Goal: Communication & Community: Share content

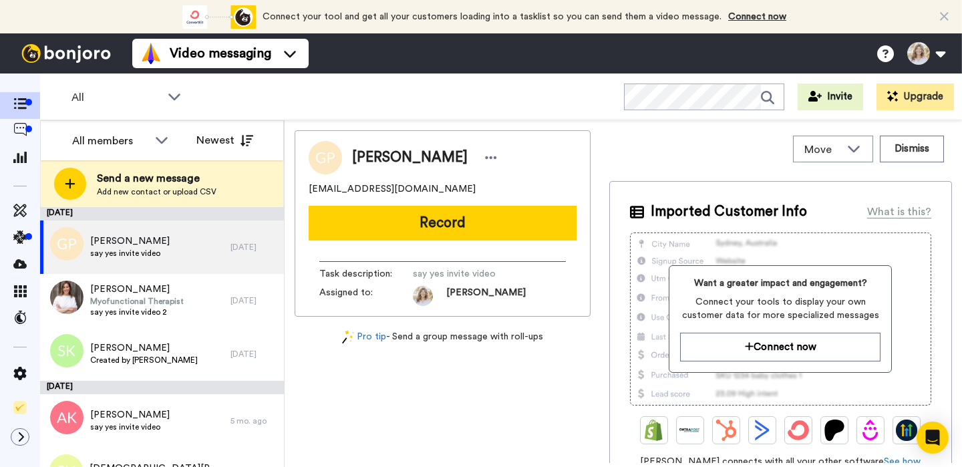
scroll to position [34, 0]
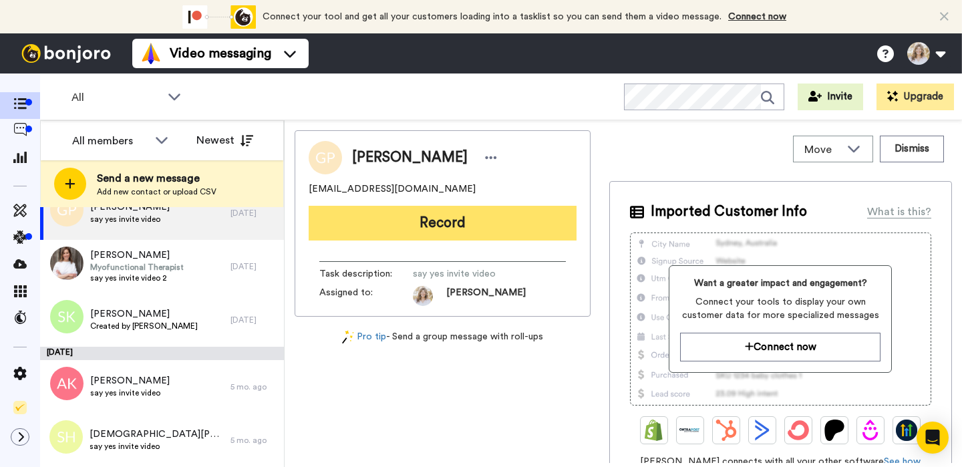
click at [423, 217] on button "Record" at bounding box center [443, 223] width 268 height 35
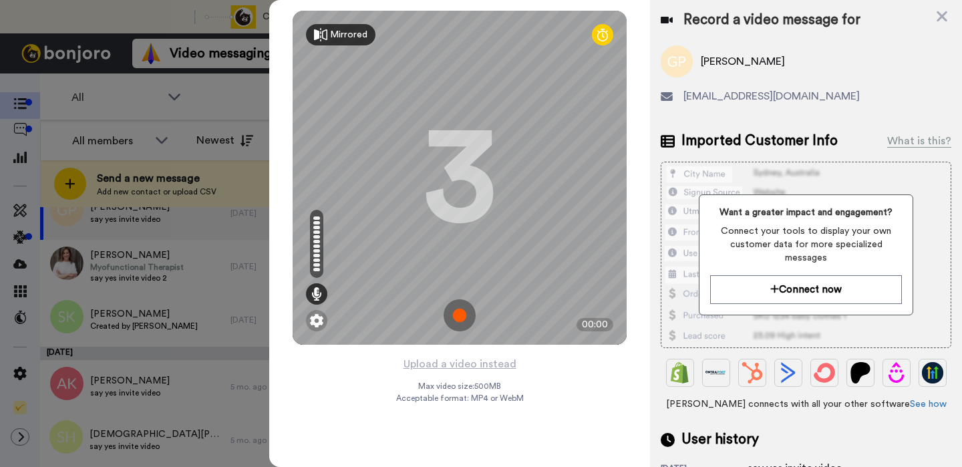
click at [346, 37] on div "Mirrored" at bounding box center [348, 34] width 37 height 13
click at [332, 33] on div "Mirror" at bounding box center [343, 34] width 27 height 13
click at [460, 319] on img at bounding box center [460, 315] width 32 height 32
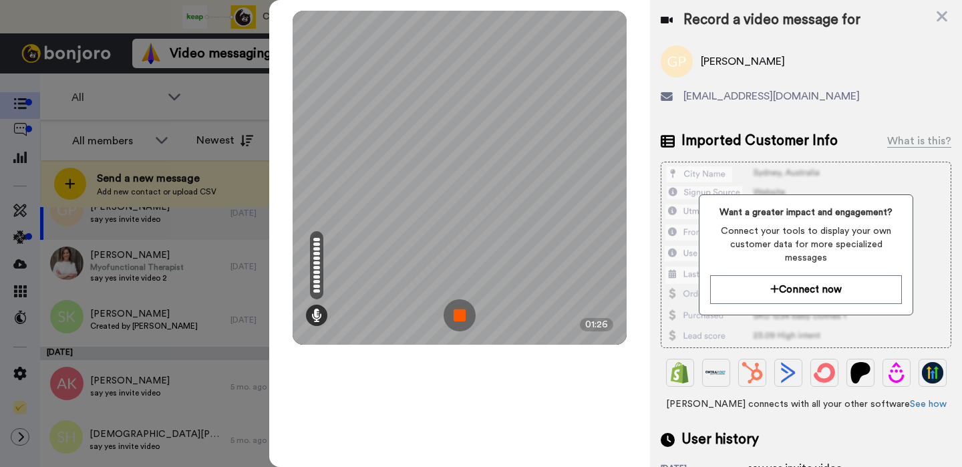
click at [455, 317] on img at bounding box center [460, 315] width 32 height 32
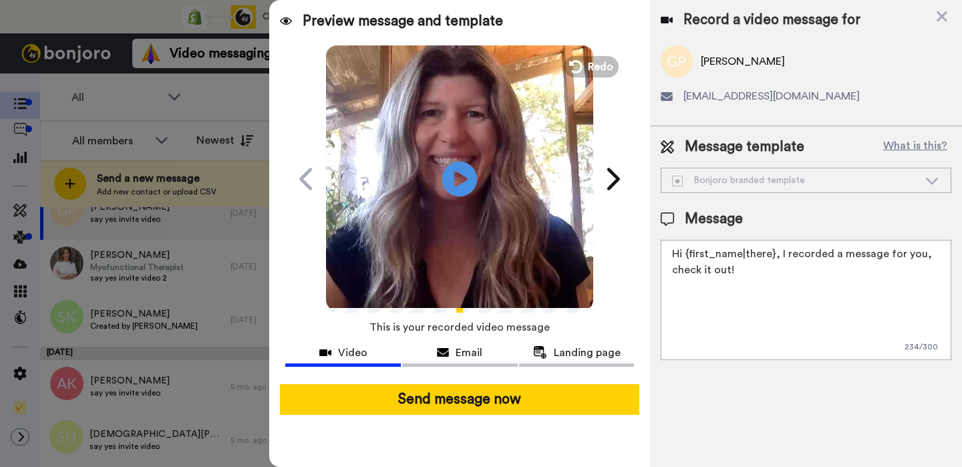
click at [458, 178] on icon "Play/Pause" at bounding box center [459, 178] width 35 height 63
click at [922, 256] on textarea "Hi {first_name|there}, I recorded a message for you, check it out!" at bounding box center [806, 300] width 291 height 120
drag, startPoint x: 736, startPoint y: 272, endPoint x: 672, endPoint y: 272, distance: 64.1
click at [672, 272] on textarea "Hi {first_name|there}, I recorded a message for you. check it out!" at bounding box center [806, 300] width 291 height 120
paste textarea "[URL][DOMAIN_NAME] Say Yes to You invites you to learn how to listen to yoursel…"
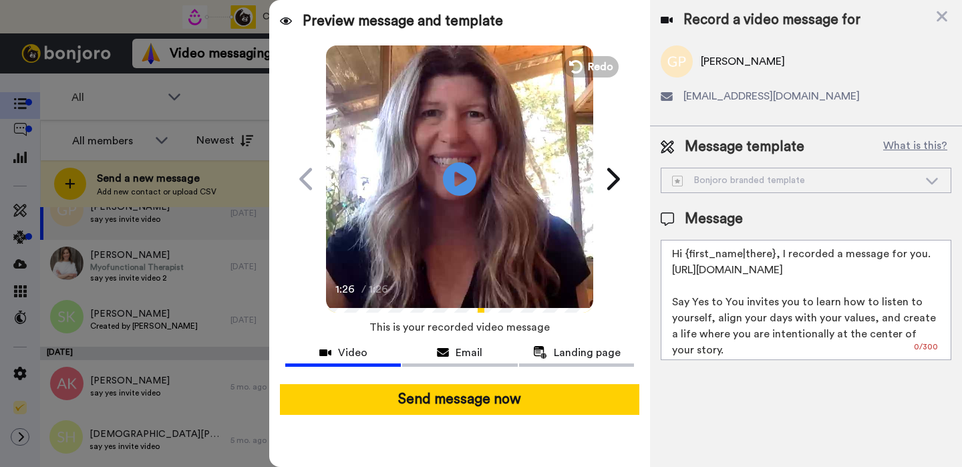
scroll to position [36, 0]
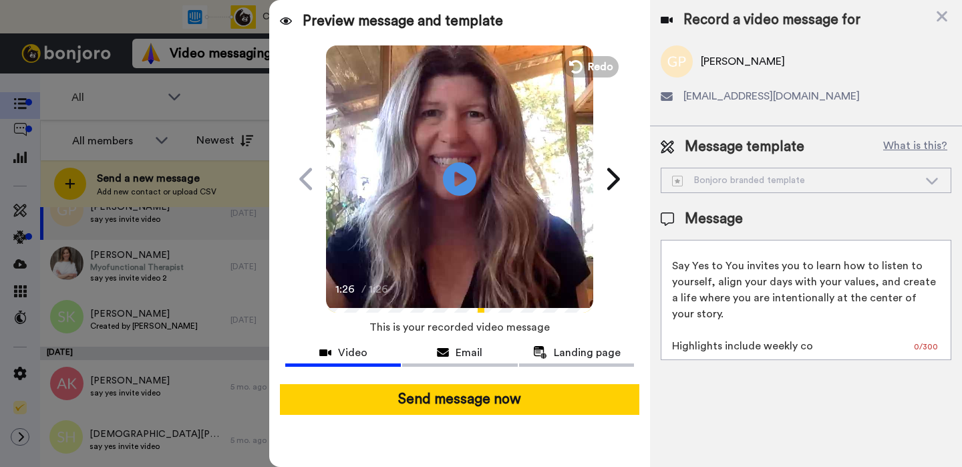
drag, startPoint x: 669, startPoint y: 301, endPoint x: 815, endPoint y: 355, distance: 155.6
click at [815, 355] on textarea "Hi {first_name|there}, I recorded a message for you. [URL][DOMAIN_NAME] Say Yes…" at bounding box center [806, 300] width 291 height 120
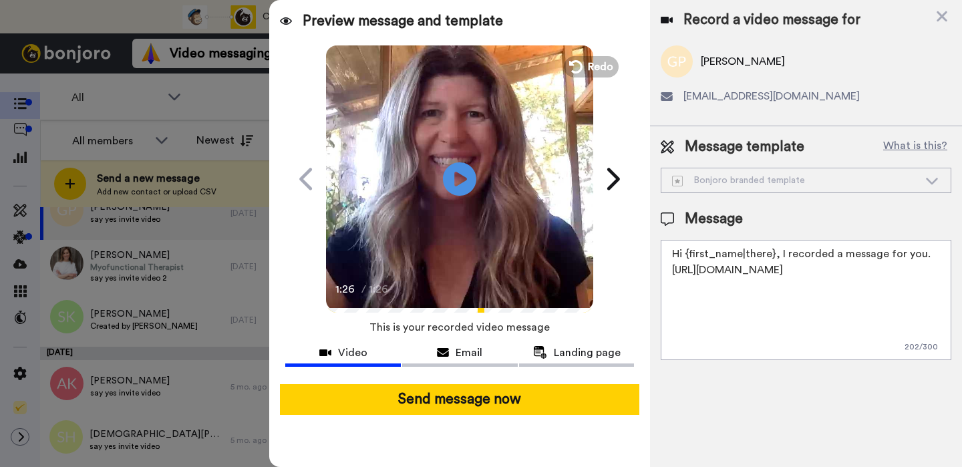
scroll to position [0, 0]
click at [671, 271] on textarea "Hi {first_name|there}, I recorded a message for you. [URL][DOMAIN_NAME]" at bounding box center [806, 300] width 291 height 120
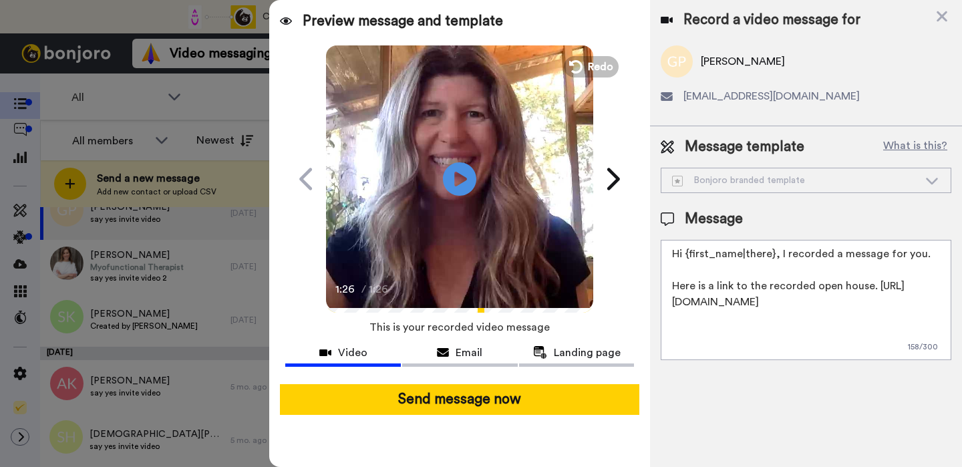
click at [675, 329] on textarea "Hi {first_name|there}, I recorded a message for you. Here is a link to the reco…" at bounding box center [806, 300] width 291 height 120
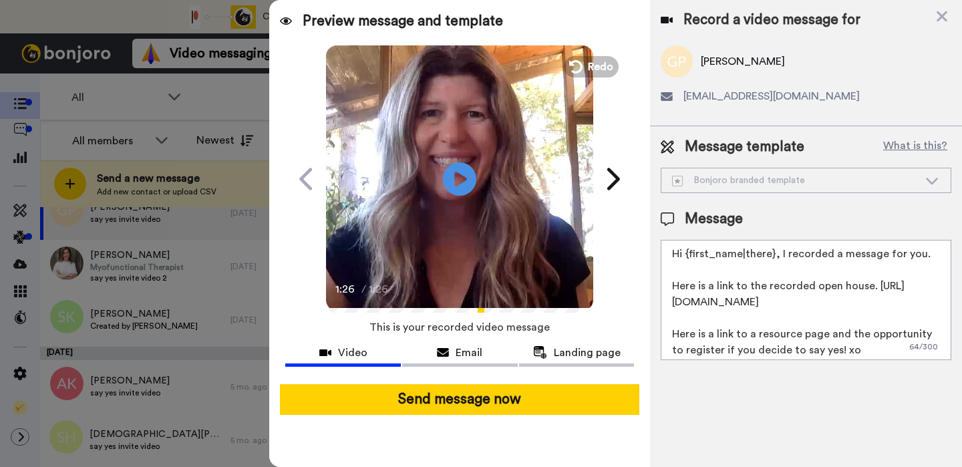
scroll to position [4, 0]
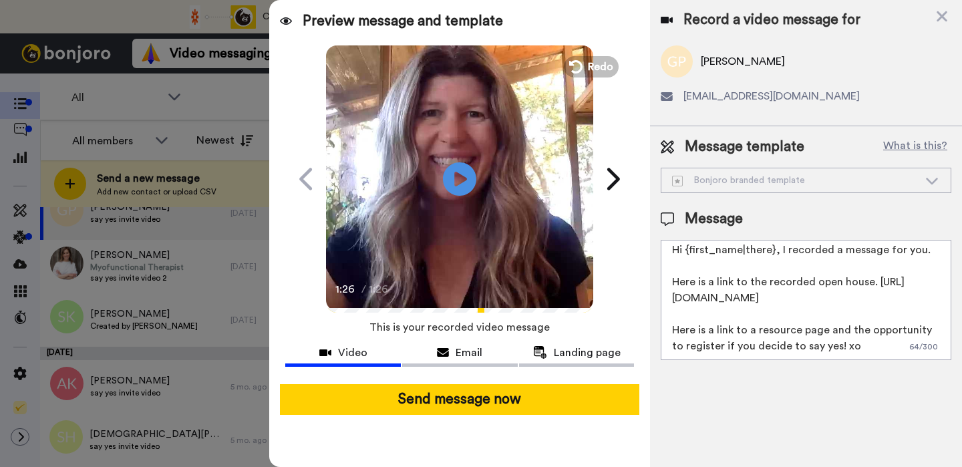
click at [842, 346] on textarea "Hi {first_name|there}, I recorded a message for you. Here is a link to the reco…" at bounding box center [806, 300] width 291 height 120
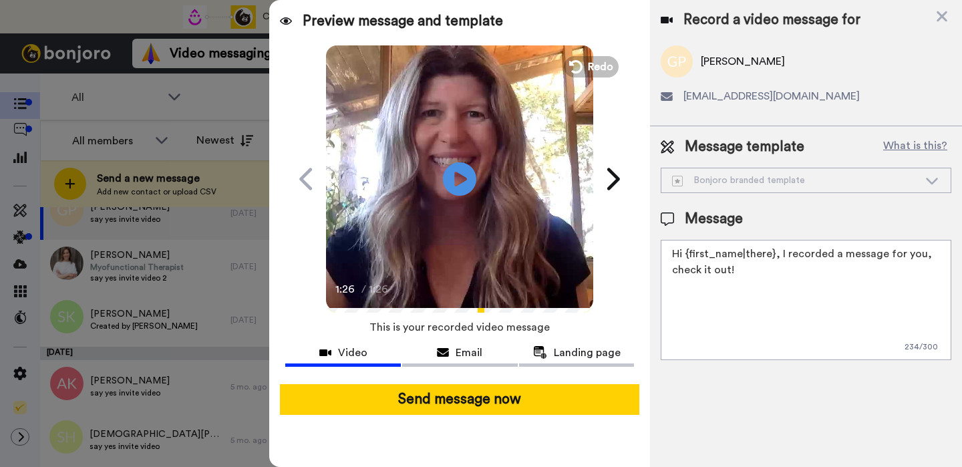
scroll to position [0, 0]
paste textarea "[URL][DOMAIN_NAME]"
drag, startPoint x: 743, startPoint y: 268, endPoint x: 667, endPoint y: 267, distance: 76.1
click at [667, 267] on textarea "Hi {first_name|there}, I recorded a message for you, check it out! [URL][DOMAIN…" at bounding box center [806, 300] width 291 height 120
paste textarea "[URL][DOMAIN_NAME]"
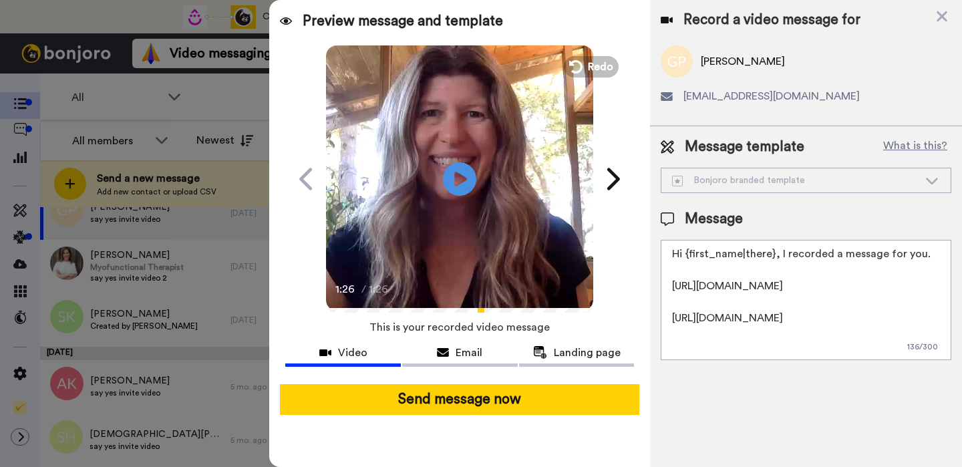
click at [672, 276] on textarea "Hi {first_name|there}, I recorded a message for you. [URL][DOMAIN_NAME] [URL][D…" at bounding box center [806, 300] width 291 height 120
click at [927, 256] on textarea "Hi {first_name|there}, I recorded a message for you. Here is a link to the reco…" at bounding box center [806, 300] width 291 height 120
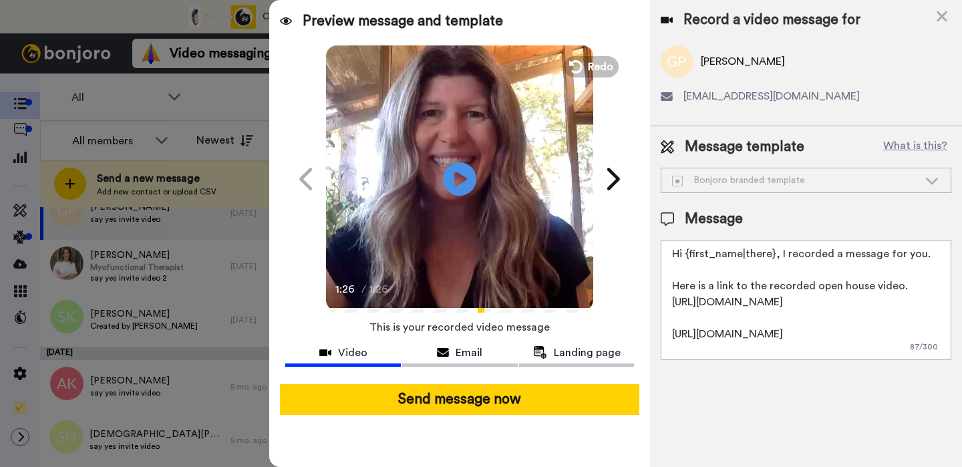
scroll to position [4, 0]
click at [914, 295] on textarea "Hi {first_name|there}, I recorded a message for you. Here is a link to the reco…" at bounding box center [806, 300] width 291 height 120
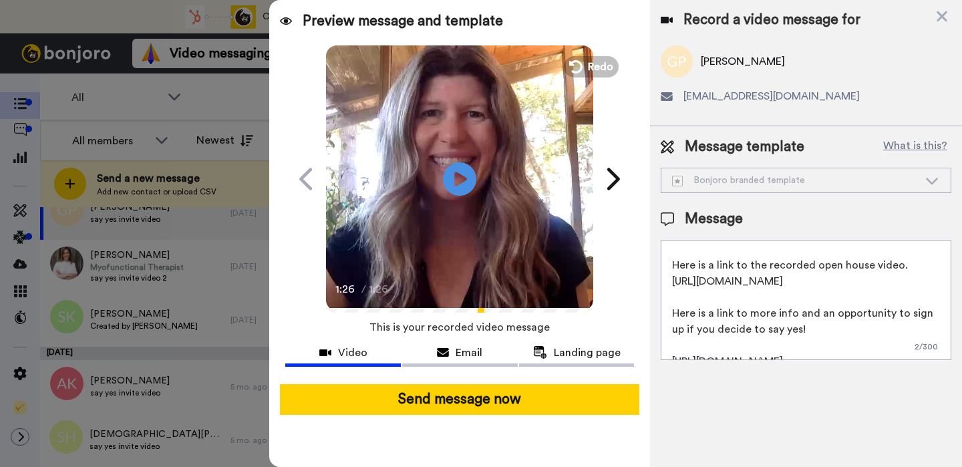
scroll to position [15, 0]
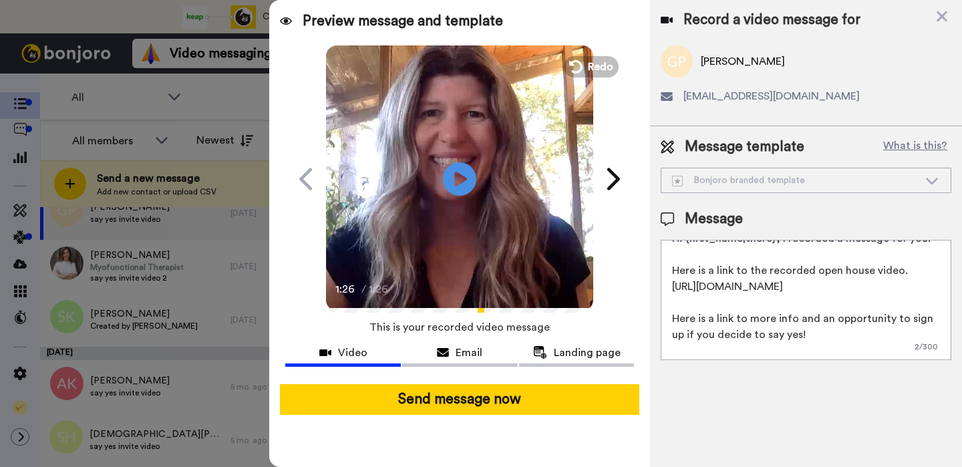
click at [904, 273] on textarea "Hi {first_name|there}, I recorded a message for you. Here is a link to the reco…" at bounding box center [806, 300] width 291 height 120
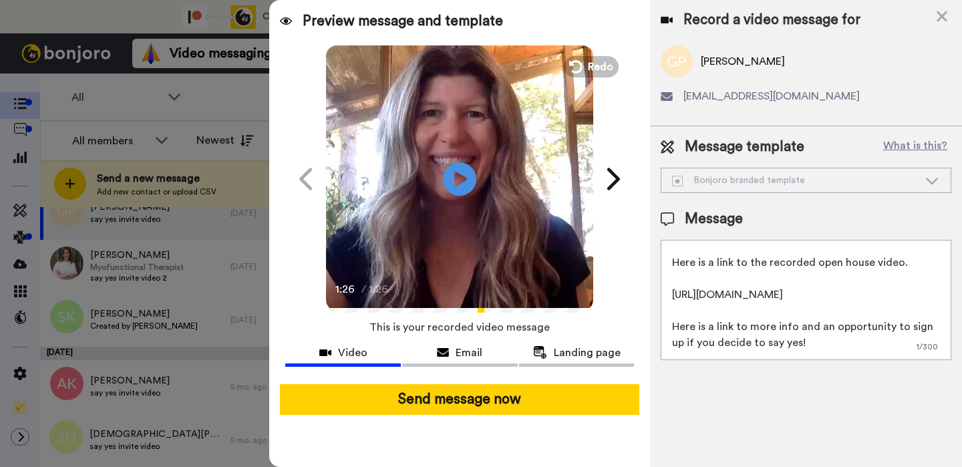
scroll to position [0, 0]
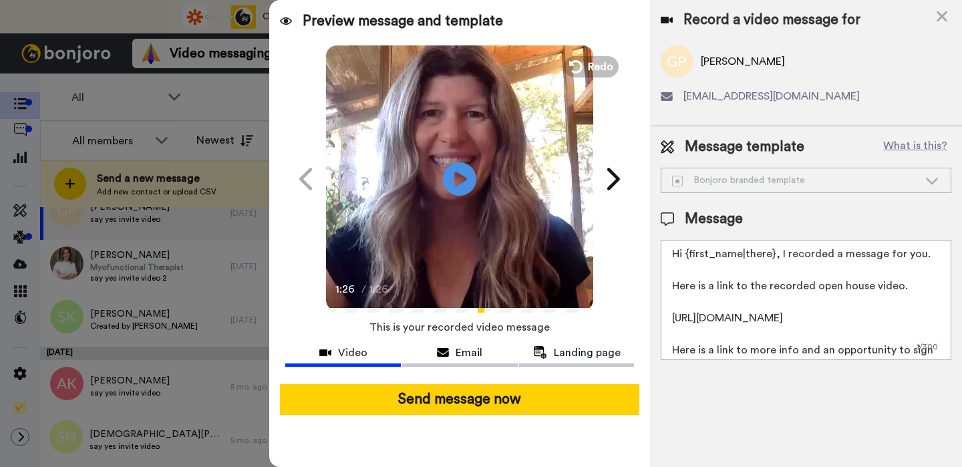
drag, startPoint x: 831, startPoint y: 343, endPoint x: 657, endPoint y: 270, distance: 188.6
click at [657, 270] on div "Message template What is this? Bonjoro branded template Bonjoro branded templat…" at bounding box center [806, 248] width 312 height 244
click at [911, 306] on textarea "Hi {first_name|there}, I recorded a message for you. Here is a link to the reco…" at bounding box center [806, 300] width 291 height 120
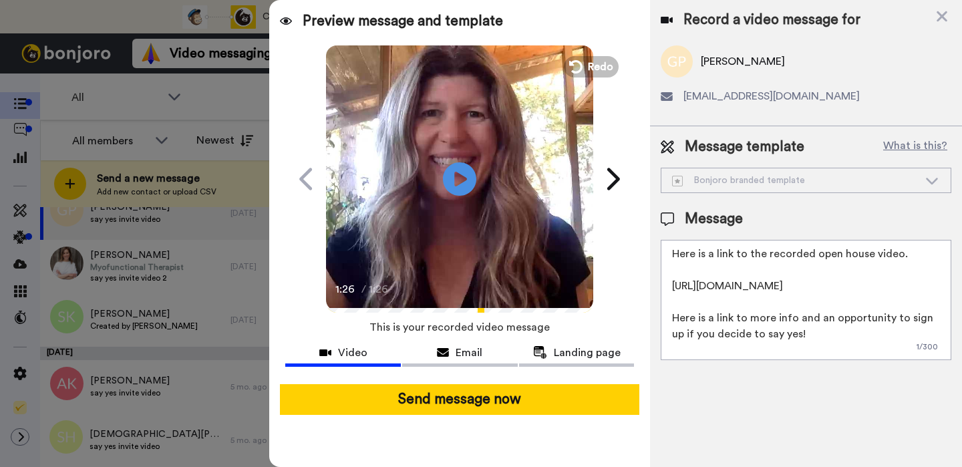
scroll to position [68, 0]
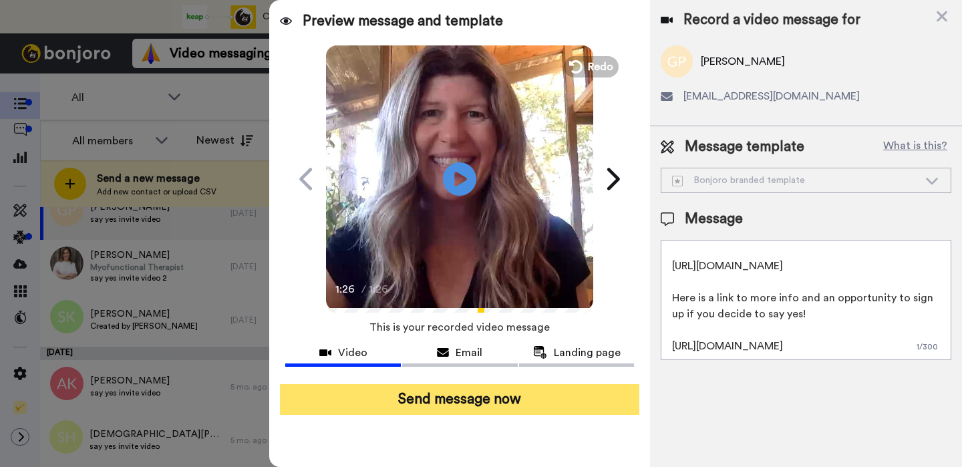
type textarea "Hi {first_name|there}, I recorded a message for you. Here is a link to the reco…"
click at [482, 397] on button "Send message now" at bounding box center [459, 399] width 359 height 31
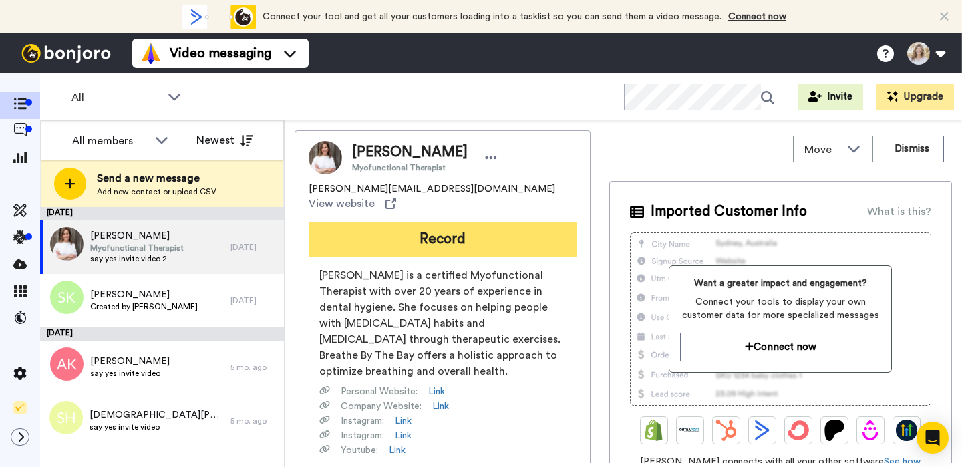
click at [430, 228] on button "Record" at bounding box center [443, 239] width 268 height 35
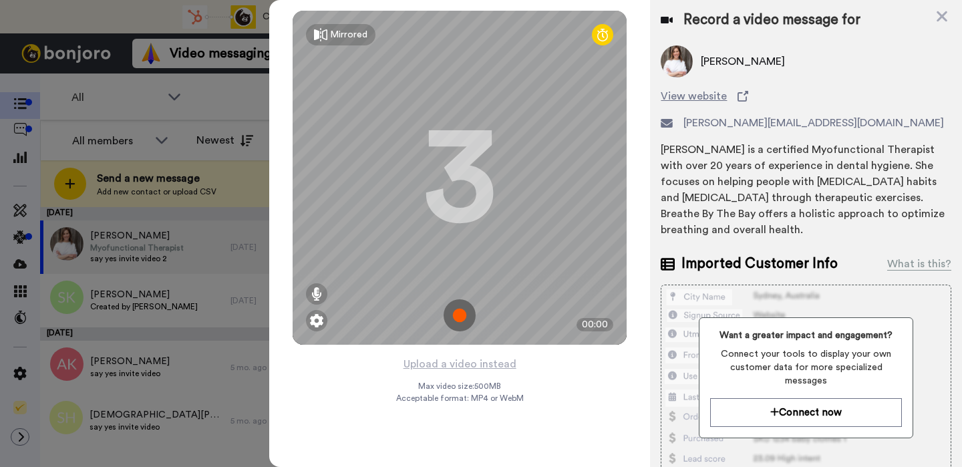
click at [460, 319] on img at bounding box center [460, 315] width 32 height 32
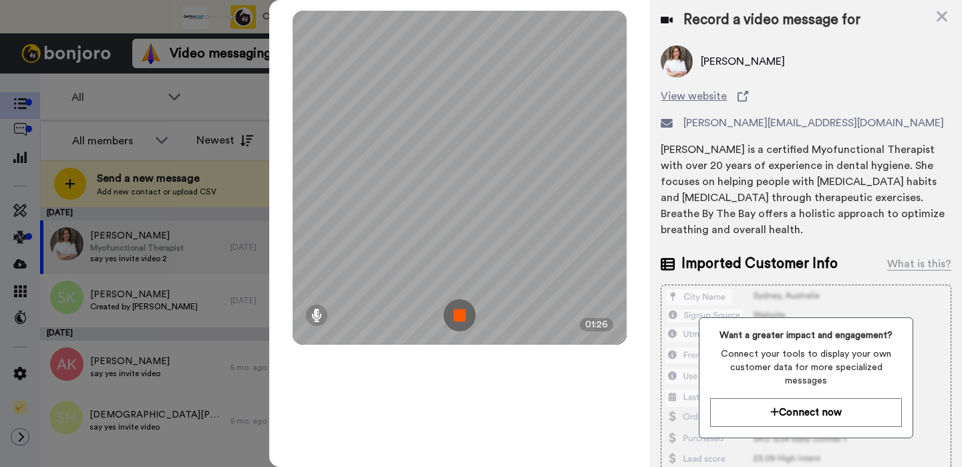
click at [462, 311] on img at bounding box center [460, 315] width 32 height 32
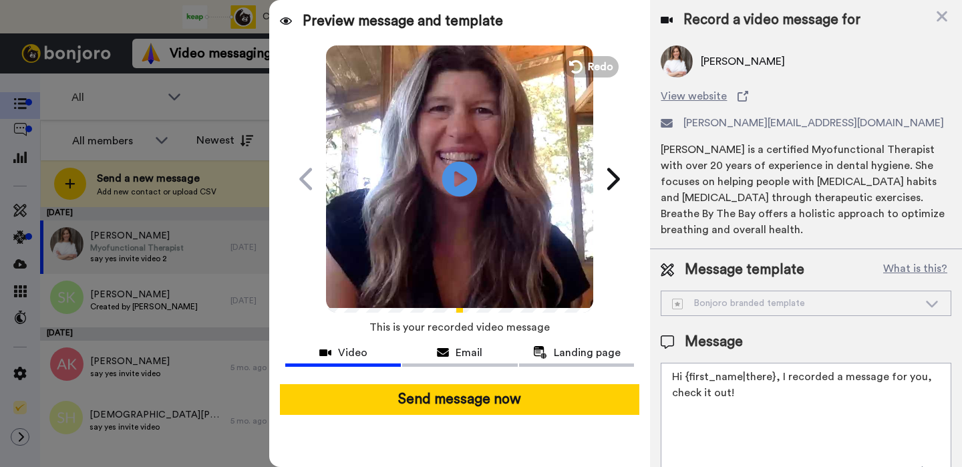
click at [460, 178] on icon "Play/Pause" at bounding box center [459, 178] width 35 height 63
click at [739, 394] on textarea "Hi {first_name|there}, I recorded a message for you, check it out!" at bounding box center [806, 423] width 291 height 120
paste textarea "Here is a link to the recorded open house video. https://app.membership.io/watc…"
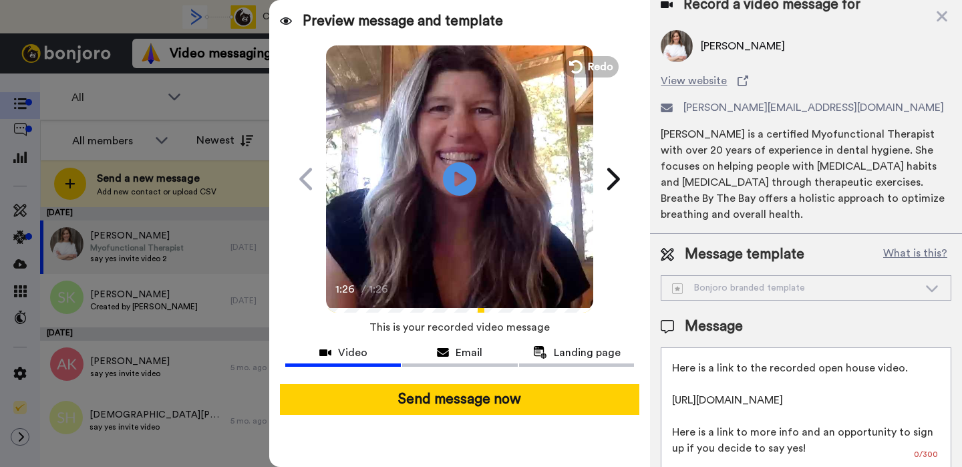
scroll to position [19, 0]
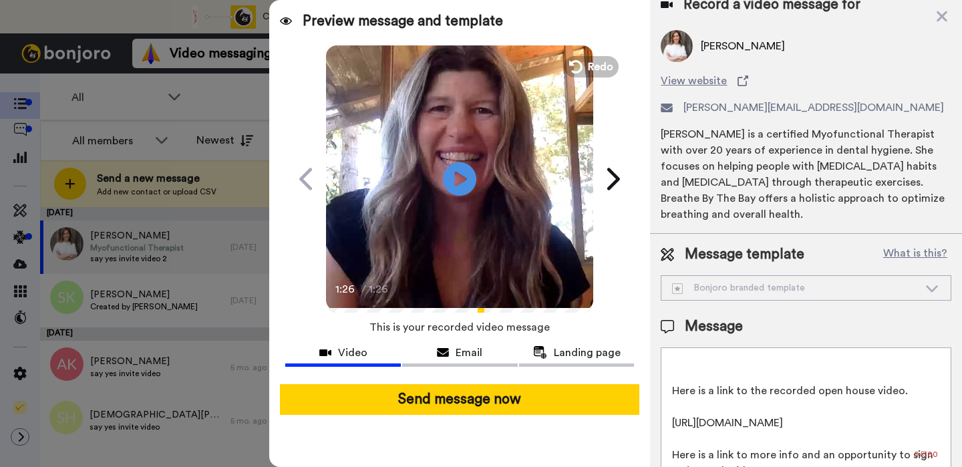
click at [677, 385] on textarea "Hi {first_name|there}, I recorded a message for you. Here is a link to the reco…" at bounding box center [806, 407] width 291 height 120
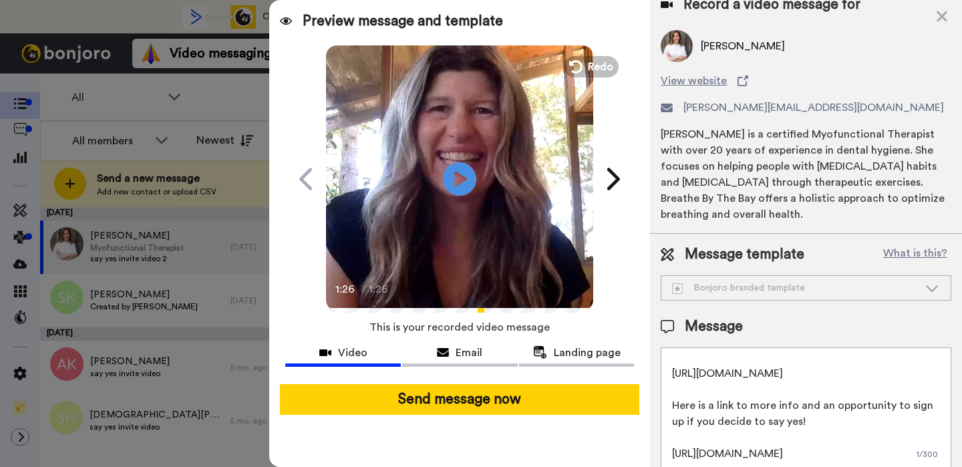
scroll to position [84, 0]
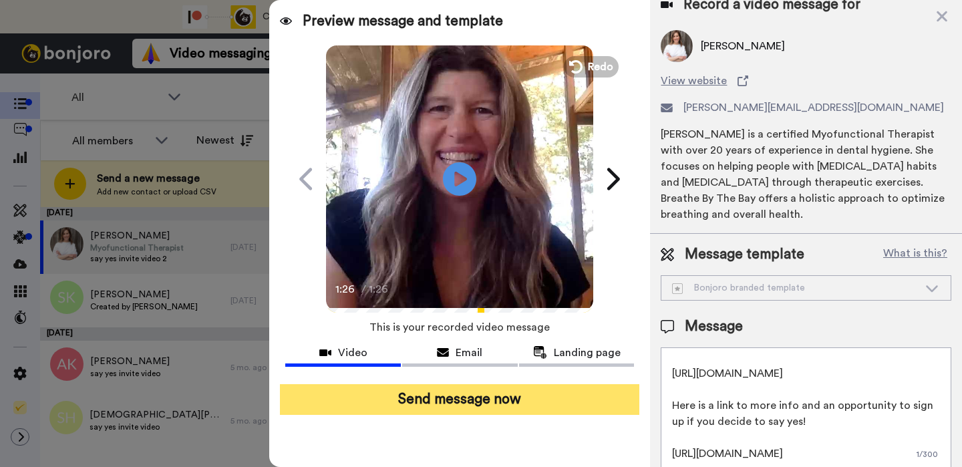
type textarea "Hi {first_name|there}, I recorded a message for you. Here is a link to the reco…"
click at [524, 402] on button "Send message now" at bounding box center [459, 399] width 359 height 31
